Goal: Navigation & Orientation: Find specific page/section

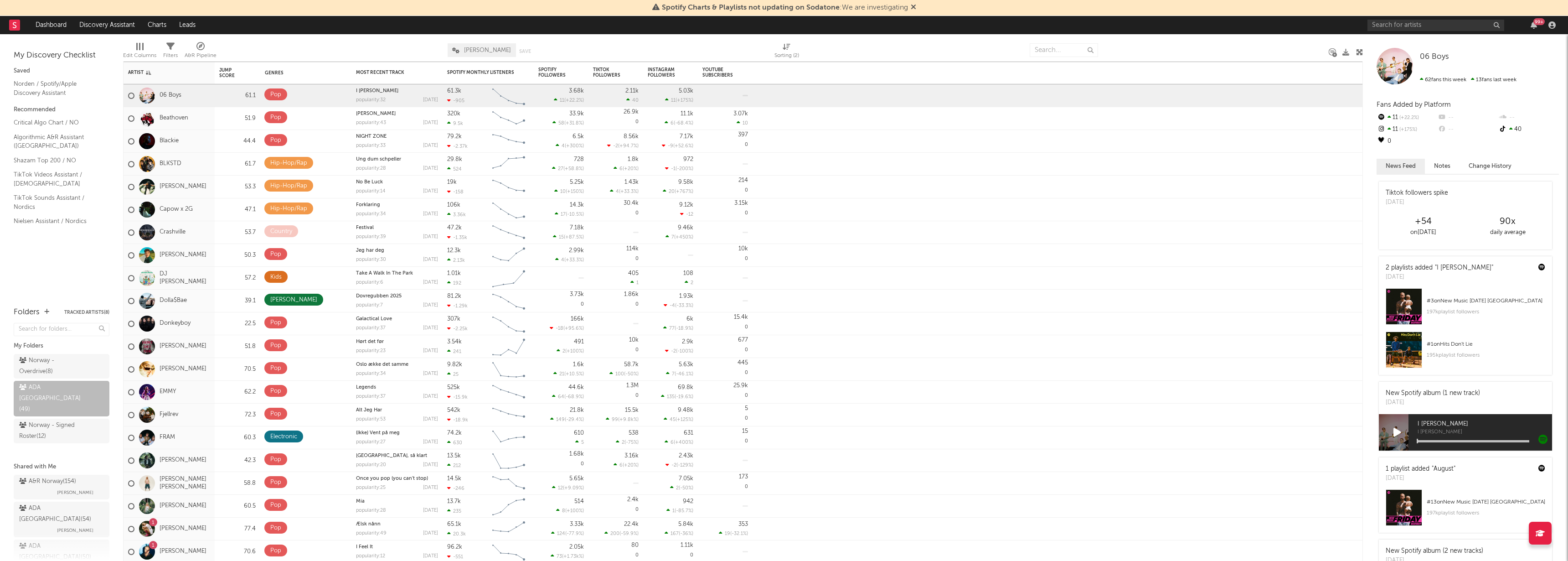
click at [915, 7] on icon at bounding box center [913, 7] width 6 height 8
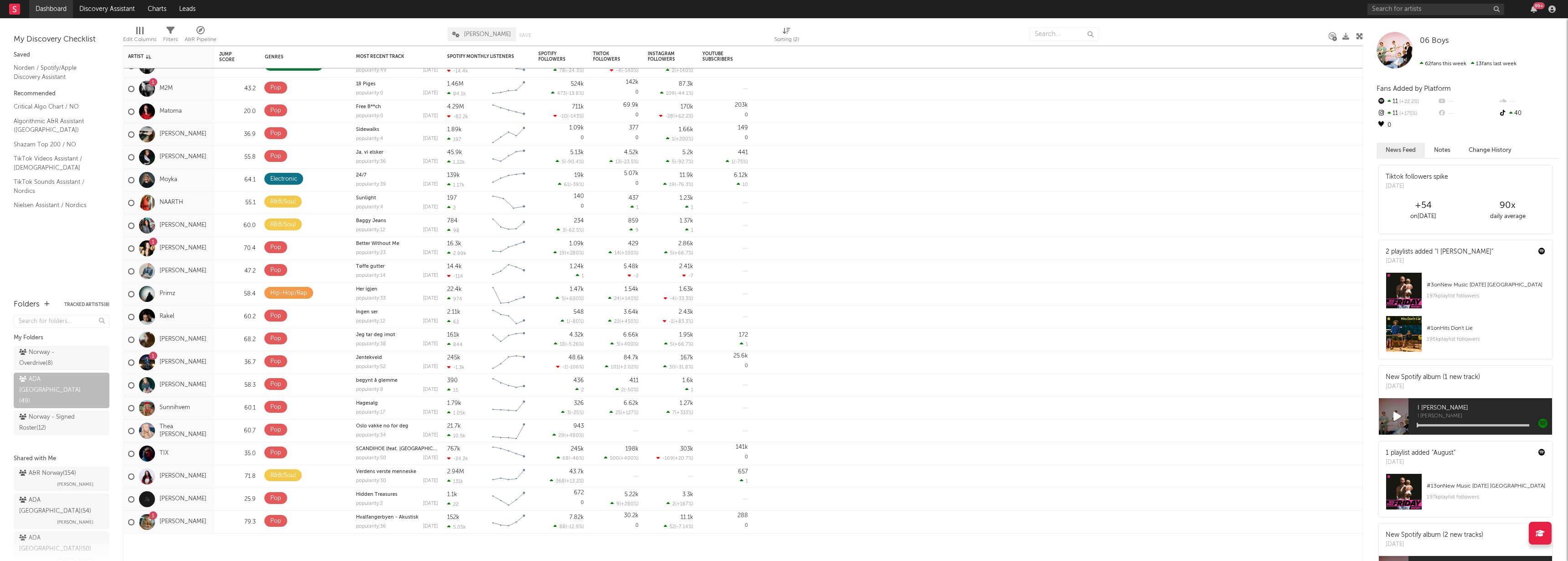
click at [38, 10] on link "Dashboard" at bounding box center [51, 9] width 44 height 18
